Goal: Complete application form

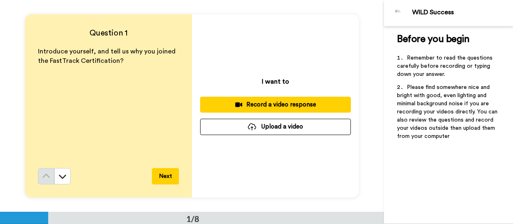
click at [166, 176] on button "Next" at bounding box center [165, 176] width 27 height 16
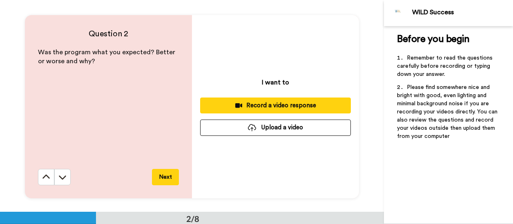
scroll to position [212, 0]
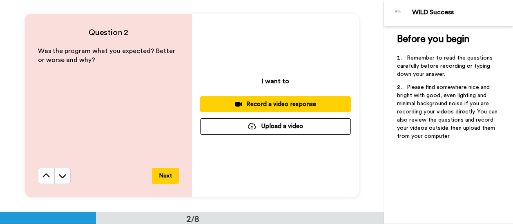
click at [166, 176] on button "Next" at bounding box center [165, 176] width 27 height 16
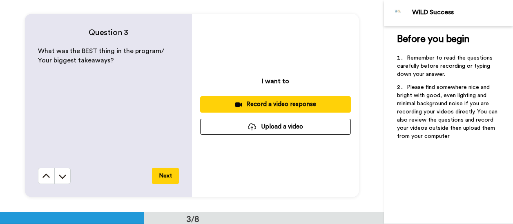
scroll to position [424, 0]
click at [165, 177] on button "Next" at bounding box center [165, 175] width 27 height 16
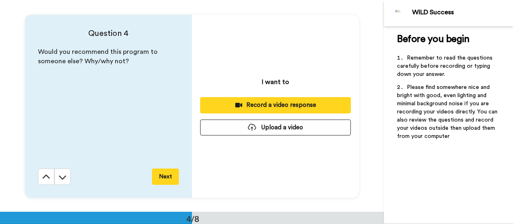
scroll to position [636, 0]
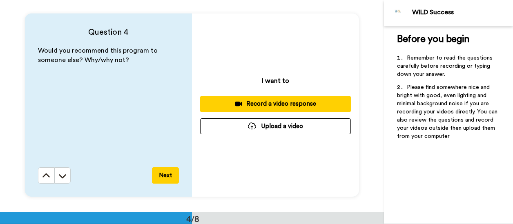
click at [164, 178] on button "Next" at bounding box center [165, 175] width 27 height 16
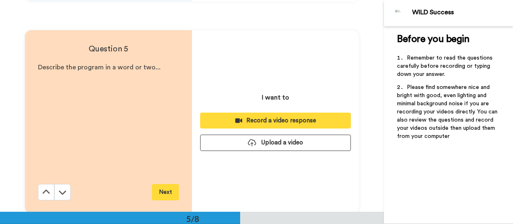
scroll to position [848, 0]
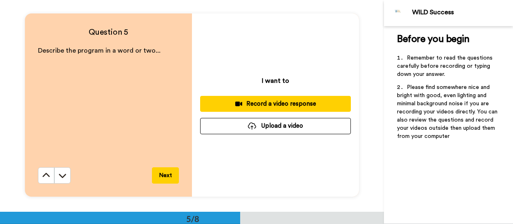
click at [164, 178] on button "Next" at bounding box center [165, 175] width 27 height 16
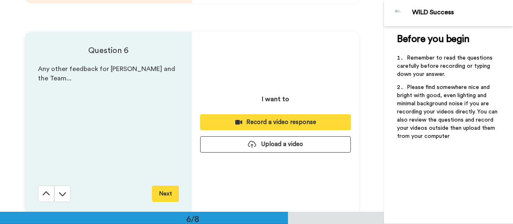
scroll to position [1059, 0]
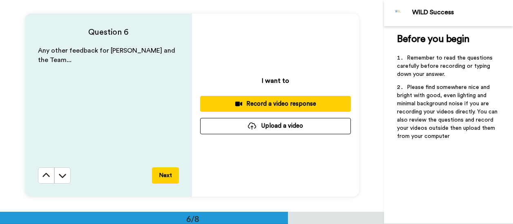
click at [164, 178] on button "Next" at bounding box center [165, 175] width 27 height 16
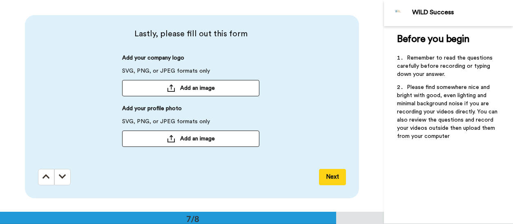
scroll to position [1271, 0]
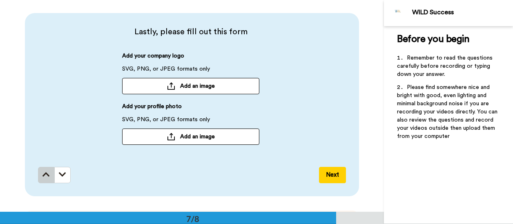
click at [42, 179] on icon at bounding box center [45, 175] width 7 height 8
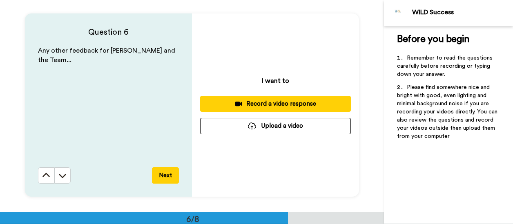
click at [42, 179] on icon at bounding box center [46, 175] width 8 height 8
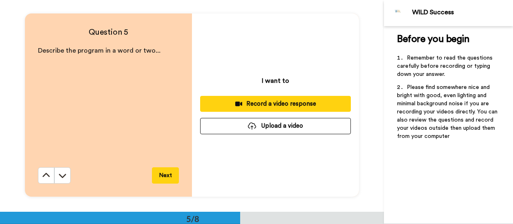
click at [41, 179] on div "Question 5 Describe the program in a word or two... Next" at bounding box center [108, 104] width 167 height 183
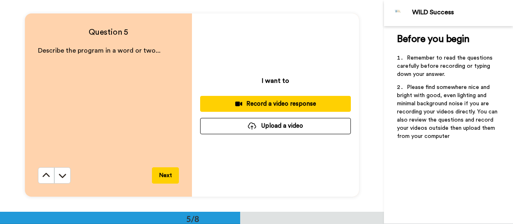
click at [42, 179] on icon at bounding box center [46, 175] width 8 height 8
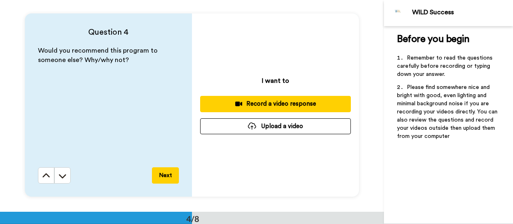
click at [42, 179] on icon at bounding box center [46, 176] width 8 height 8
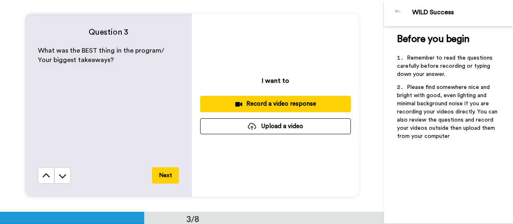
click at [42, 179] on icon at bounding box center [46, 176] width 8 height 8
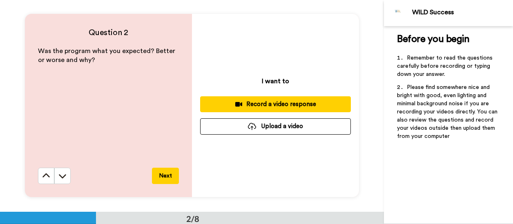
click at [42, 179] on icon at bounding box center [46, 176] width 8 height 8
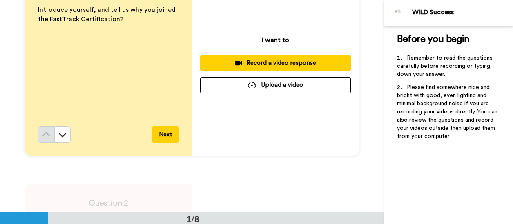
scroll to position [0, 0]
